Goal: Information Seeking & Learning: Learn about a topic

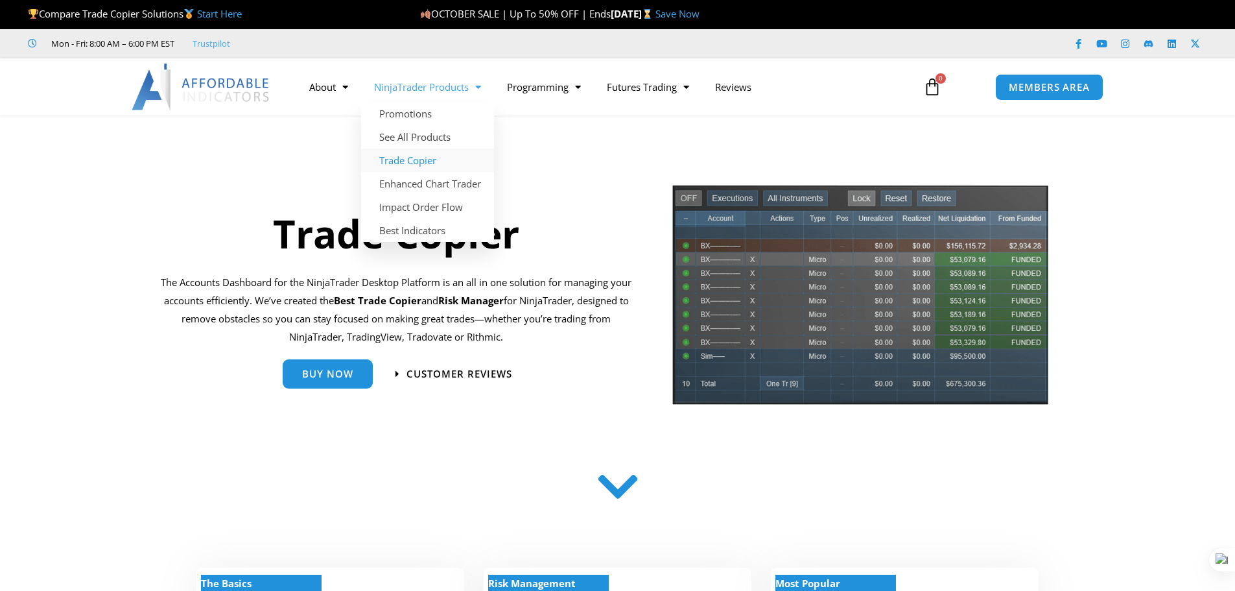
click at [408, 86] on link "NinjaTrader Products" at bounding box center [427, 87] width 133 height 30
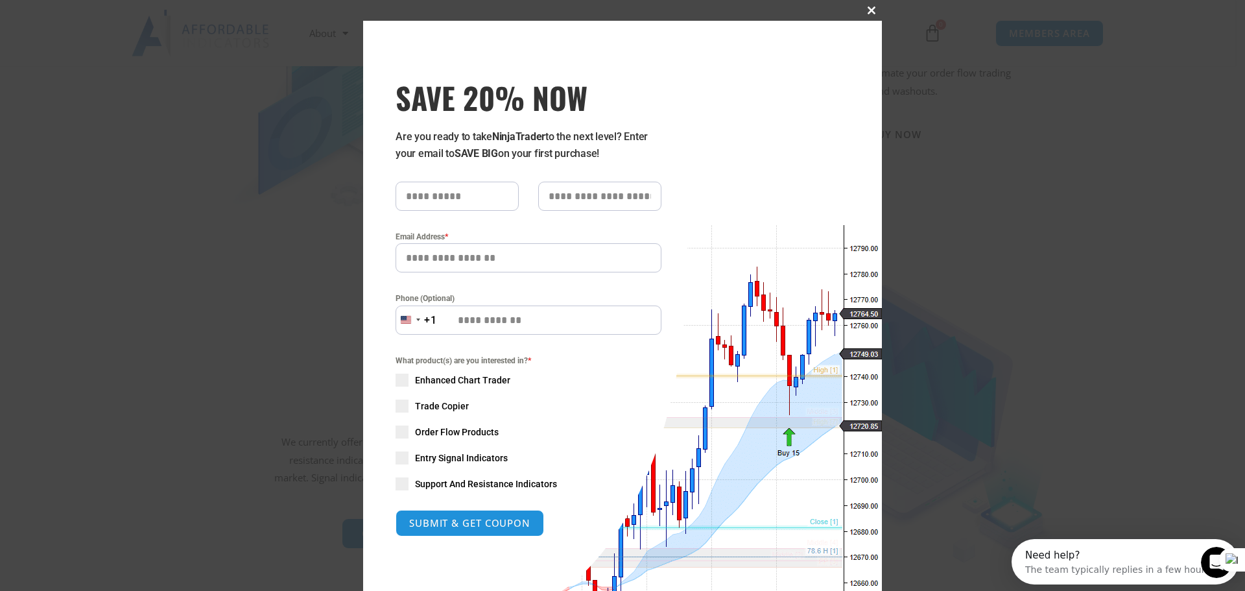
click at [870, 15] on button "Close this module" at bounding box center [871, 10] width 21 height 21
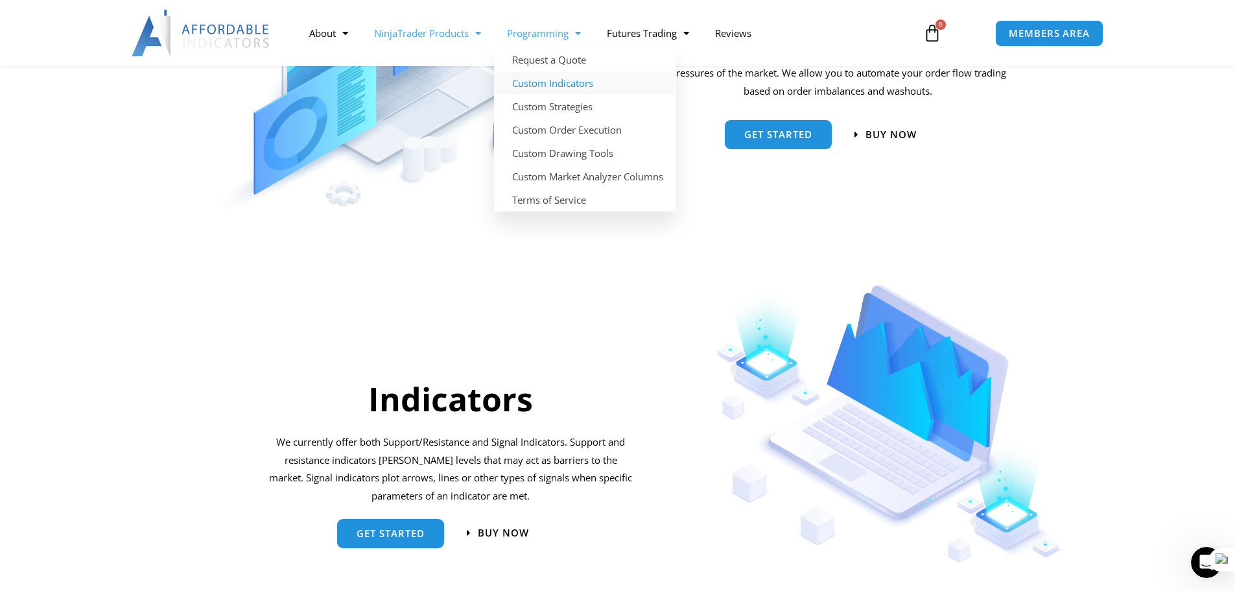
click at [547, 82] on link "Custom Indicators" at bounding box center [585, 82] width 182 height 23
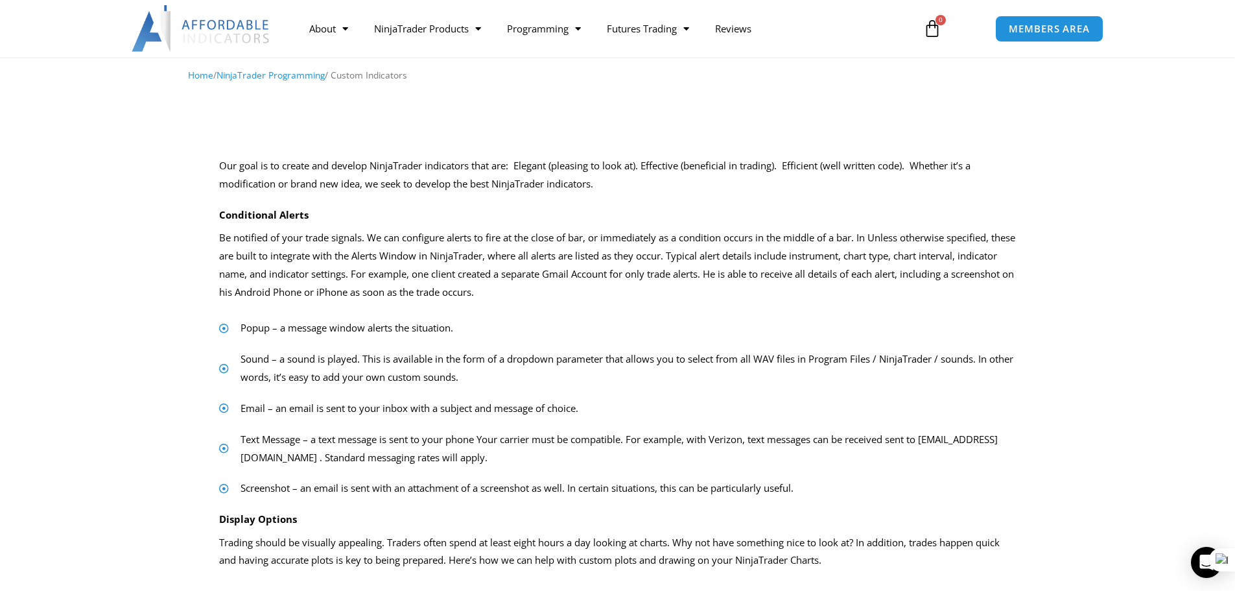
scroll to position [72, 0]
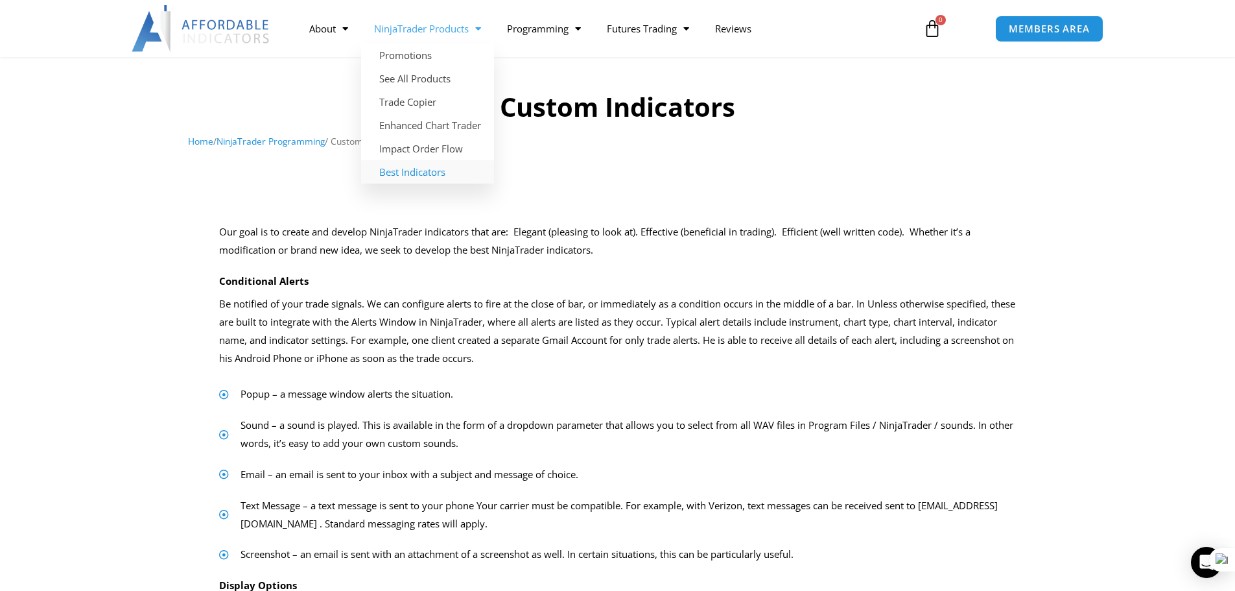
click at [403, 171] on link "Best Indicators" at bounding box center [427, 171] width 133 height 23
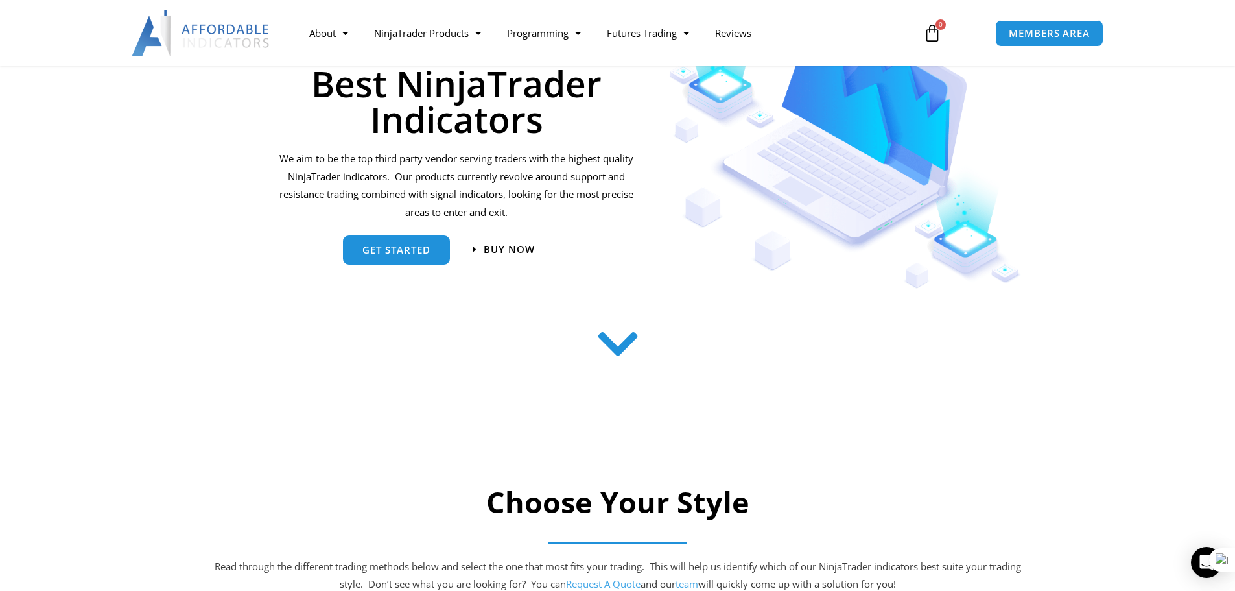
scroll to position [119, 0]
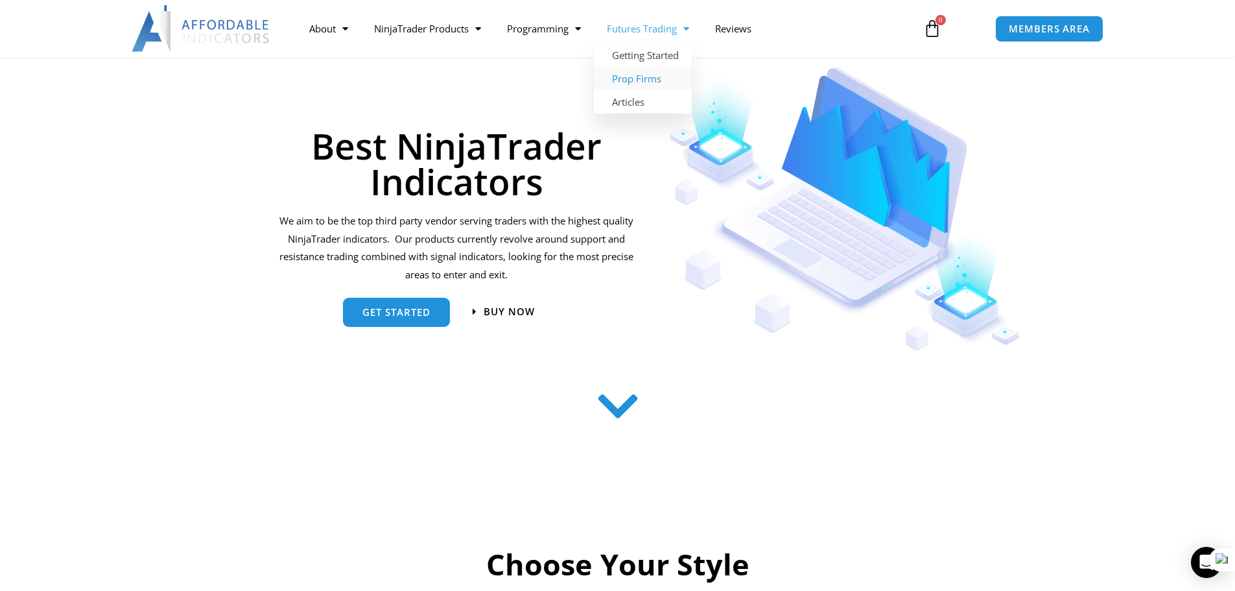
click at [639, 78] on link "Prop Firms" at bounding box center [643, 78] width 98 height 23
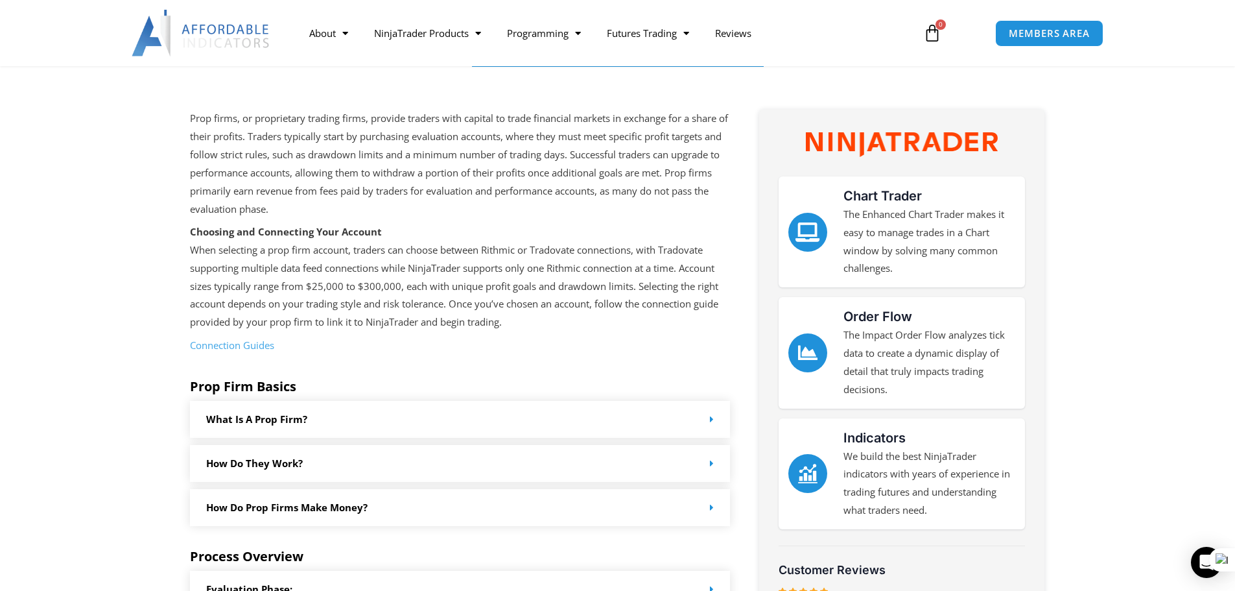
scroll to position [100, 0]
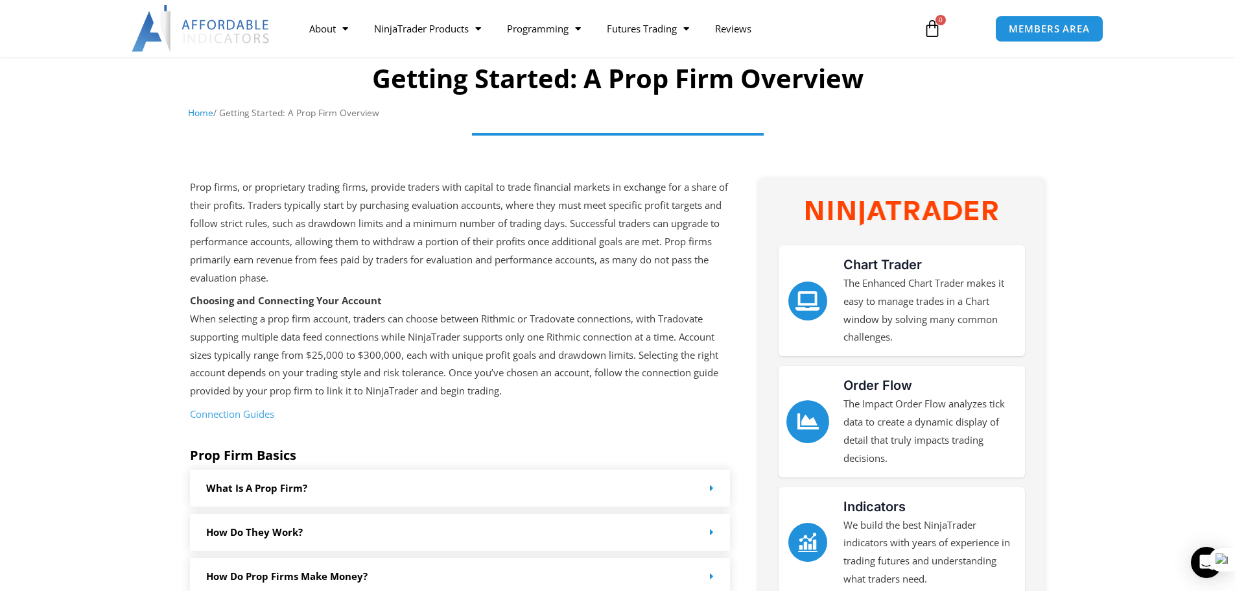
click at [808, 434] on link "Order Flow" at bounding box center [807, 421] width 43 height 43
